Goal: Navigation & Orientation: Go to known website

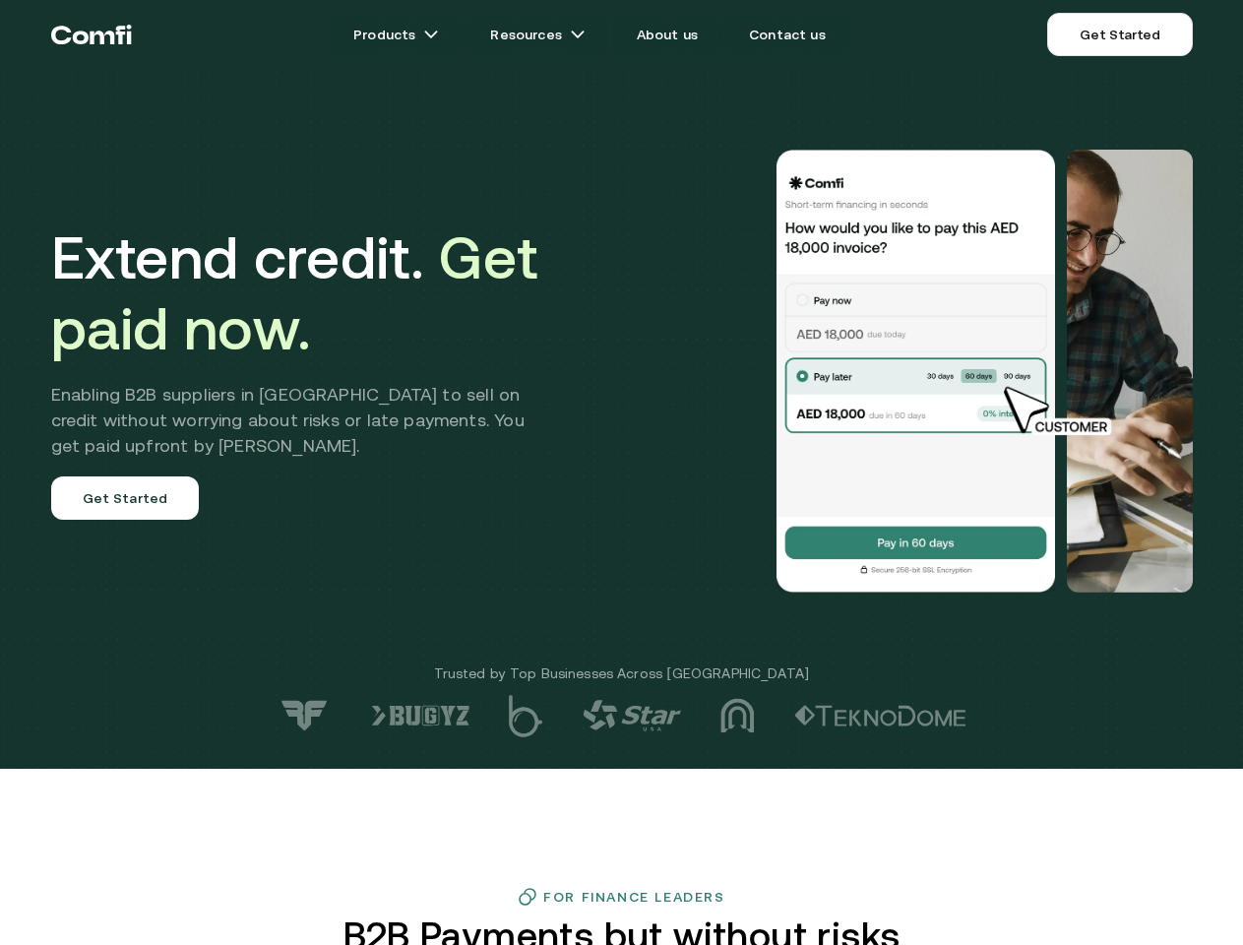
click at [621, 472] on div at bounding box center [885, 371] width 615 height 443
